Goal: Task Accomplishment & Management: Manage account settings

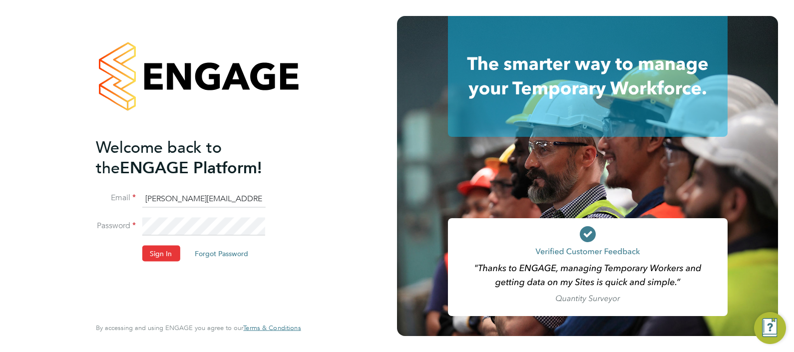
click at [171, 197] on input "Sasha.apleona@pretiumresourcing.co.uk" at bounding box center [203, 199] width 123 height 18
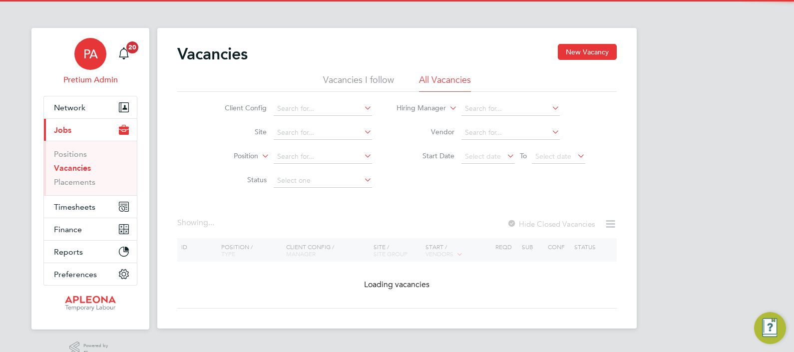
click at [92, 60] on span "PA" at bounding box center [90, 53] width 14 height 13
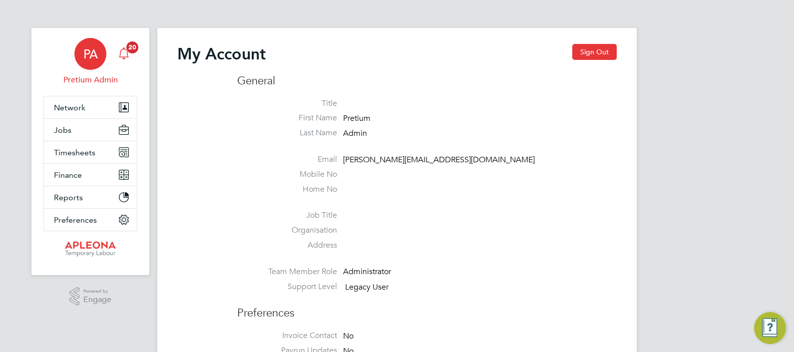
type input "chantay.bickers@pretiumresourcing.co.uk"
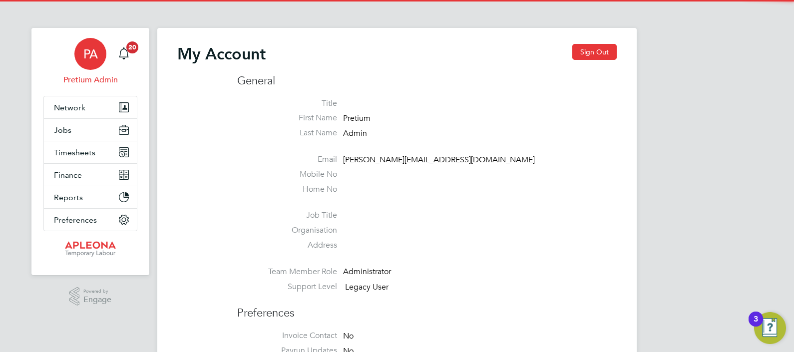
click at [588, 60] on div "My Account Sign Out" at bounding box center [396, 59] width 439 height 30
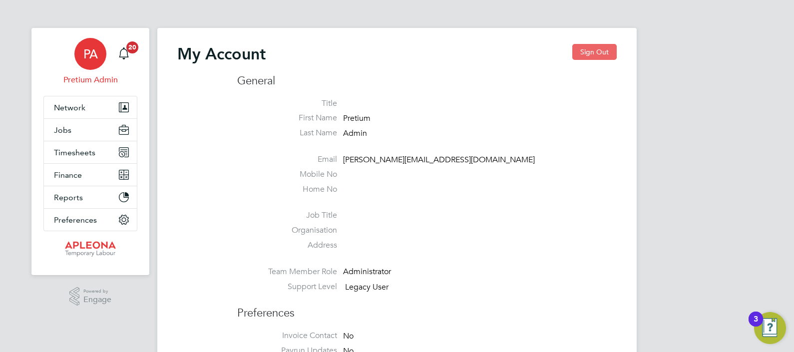
click at [589, 55] on button "Sign Out" at bounding box center [594, 52] width 44 height 16
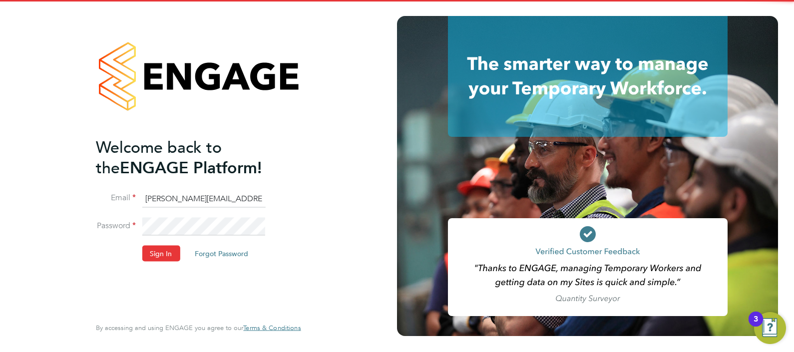
click at [168, 208] on li "Email chantay.bickers@pretiumresourcing.co.uk" at bounding box center [193, 204] width 195 height 28
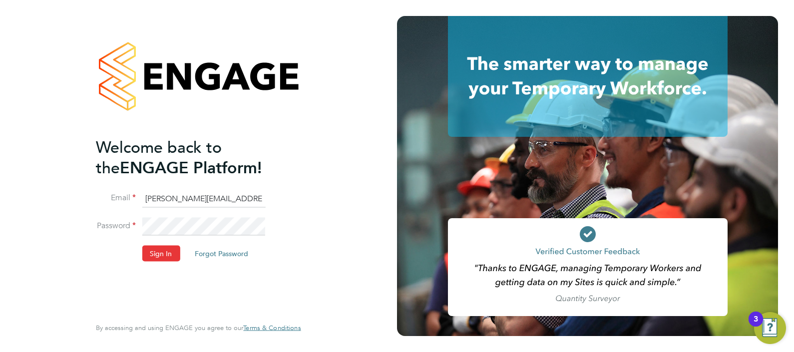
click at [169, 198] on input "chantay.bickers@pretiumresourcing.co.uk" at bounding box center [203, 199] width 123 height 18
type input "ABM@pretiumresourcing.co.uk"
click at [158, 248] on button "Sign In" at bounding box center [161, 253] width 38 height 16
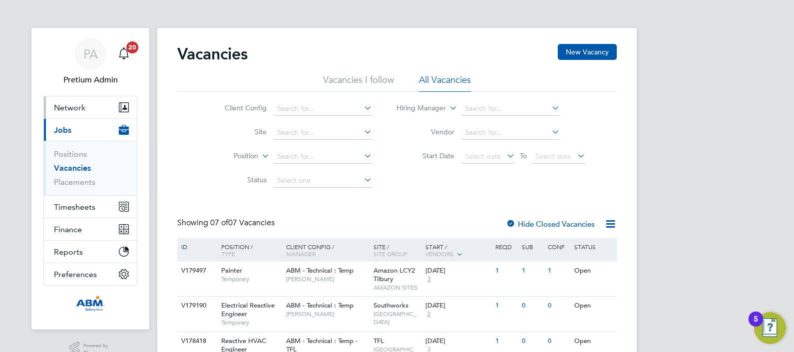
click at [45, 105] on button "Network" at bounding box center [90, 107] width 93 height 22
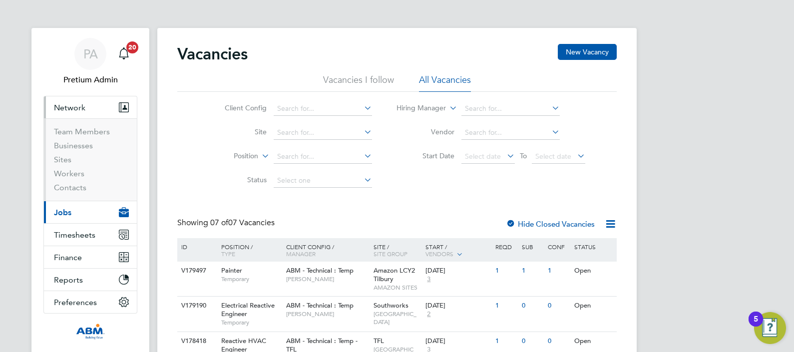
click at [65, 125] on ul "Team Members Businesses Sites Workers Contacts" at bounding box center [90, 159] width 93 height 82
click at [94, 127] on link "Team Members" at bounding box center [82, 131] width 56 height 9
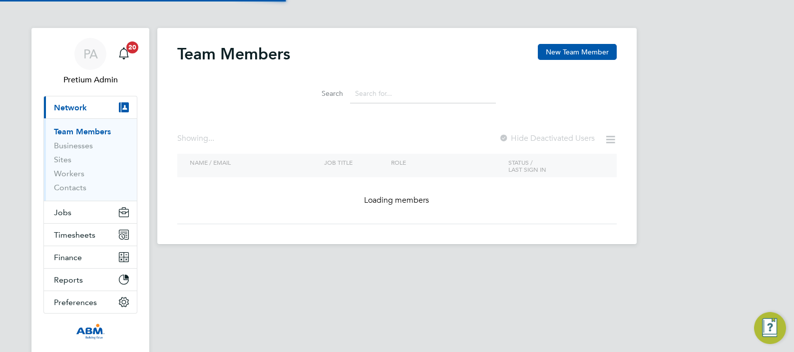
click at [372, 95] on input at bounding box center [423, 93] width 146 height 19
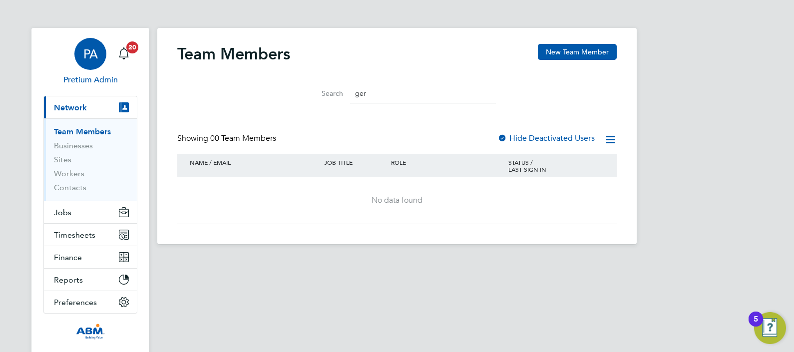
type input "ger"
click at [88, 53] on span "PA" at bounding box center [90, 53] width 14 height 13
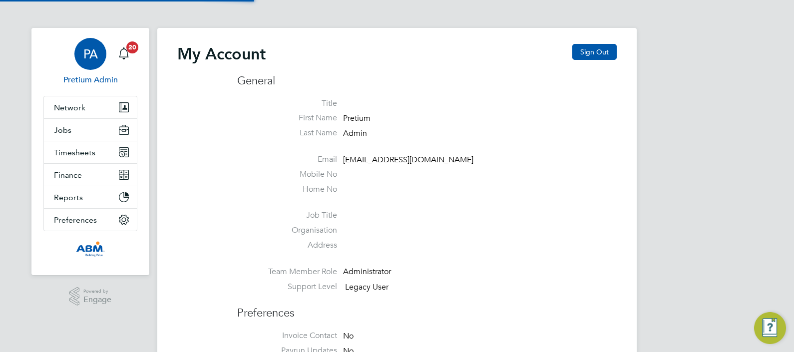
type input "Sasha.apleona@pretiumresourcing.co.uk"
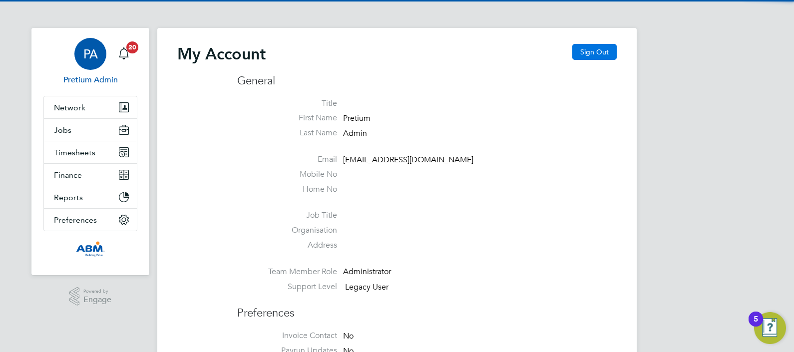
click at [584, 51] on button "Sign Out" at bounding box center [594, 52] width 44 height 16
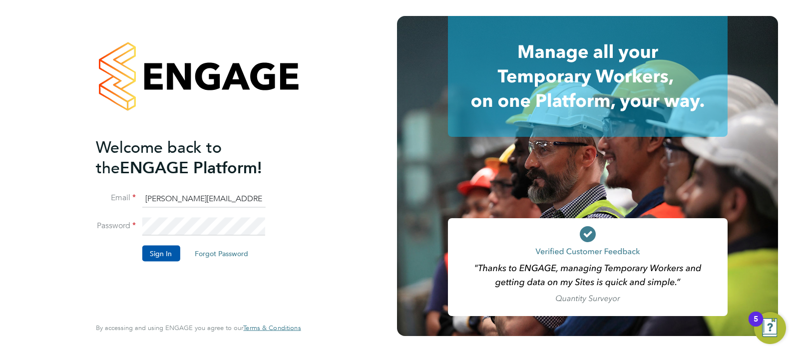
click at [160, 197] on input "Sasha.apleona@pretiumresourcing.co.uk" at bounding box center [203, 199] width 123 height 18
type input "abmfacility@pretiumresourcing.co.uk"
click at [163, 257] on button "Sign In" at bounding box center [161, 253] width 38 height 16
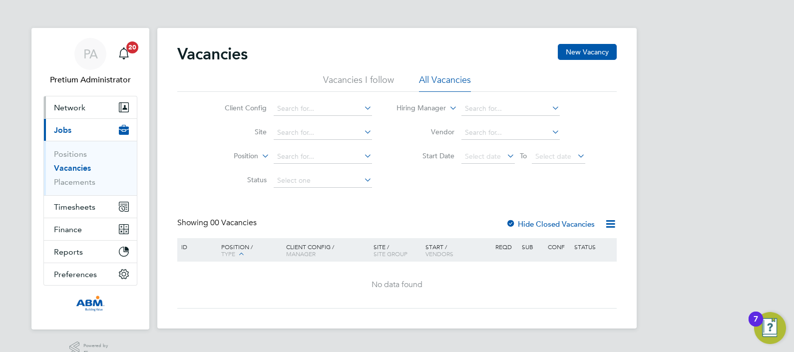
click at [108, 105] on button "Network" at bounding box center [90, 107] width 93 height 22
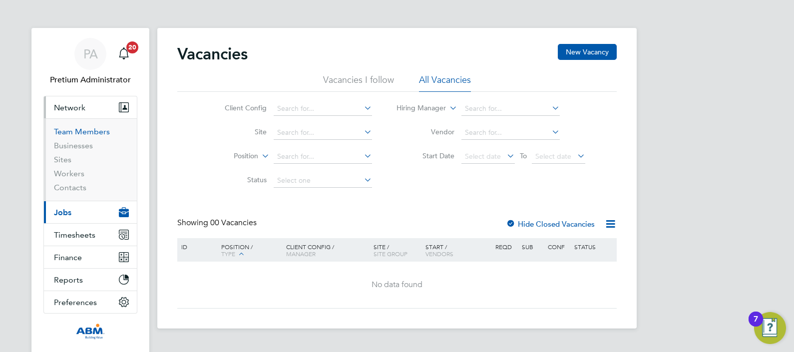
click at [88, 128] on link "Team Members" at bounding box center [82, 131] width 56 height 9
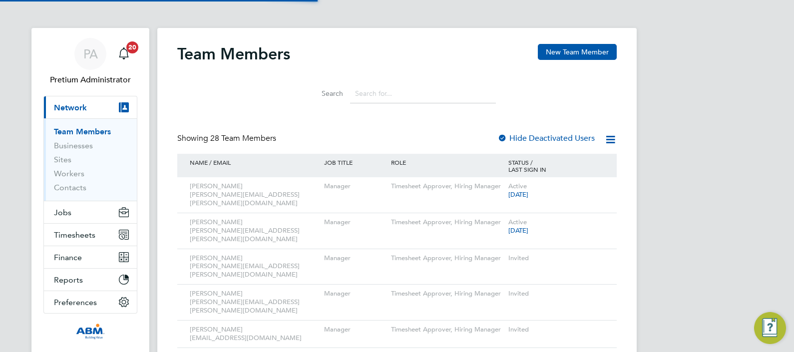
click at [376, 89] on input at bounding box center [423, 93] width 146 height 19
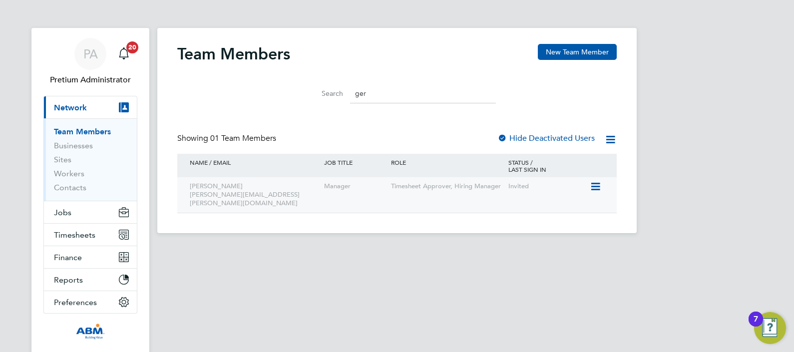
type input "ger"
click at [595, 184] on icon at bounding box center [595, 187] width 10 height 12
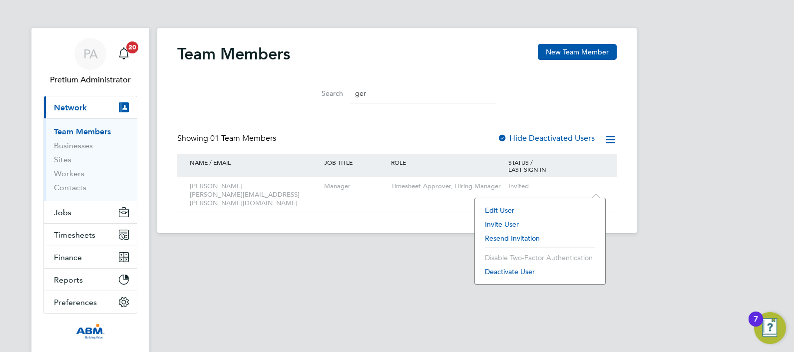
click at [506, 238] on li "Resend Invitation" at bounding box center [540, 238] width 120 height 14
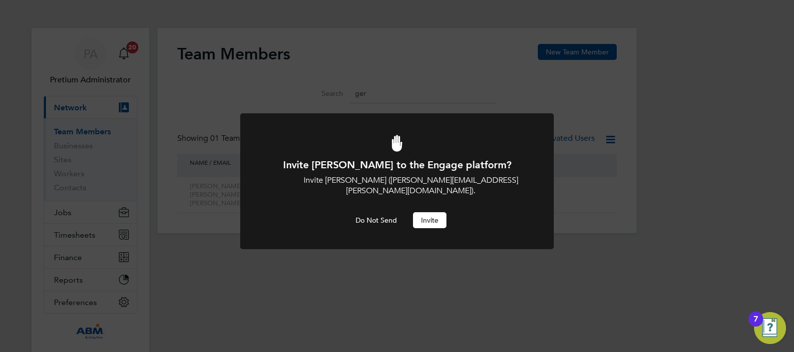
click at [430, 212] on button "Invite" at bounding box center [429, 220] width 33 height 16
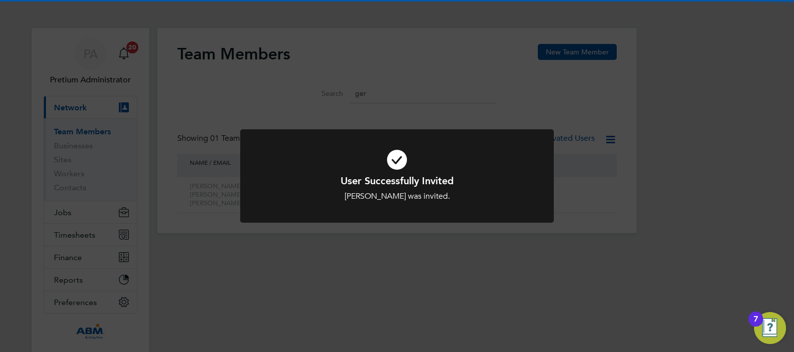
click at [430, 75] on div "User Successfully Invited [PERSON_NAME] was invited. Cancel Okay" at bounding box center [397, 176] width 794 height 352
